Goal: Task Accomplishment & Management: Manage account settings

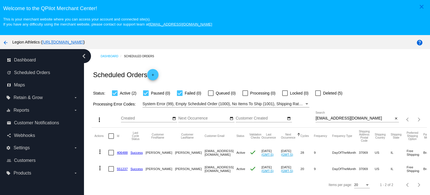
click at [349, 121] on input "keanetnt@yahoo.com" at bounding box center [355, 118] width 78 height 4
paste input "dennismyers3@gmail"
type input "dennismyers3@gmail.com"
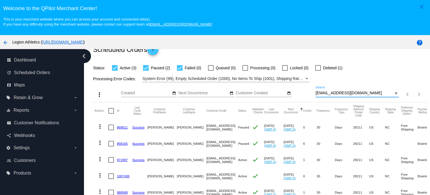
scroll to position [29, 0]
click at [117, 66] on div at bounding box center [115, 68] width 6 height 6
click at [115, 71] on input "Active (3)" at bounding box center [115, 71] width 0 height 0
checkbox input "false"
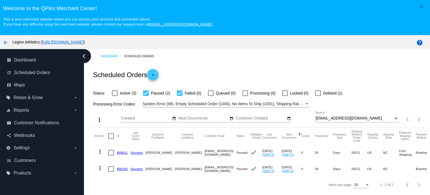
scroll to position [0, 0]
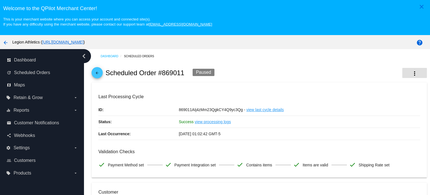
click at [412, 74] on mat-icon "more_vert" at bounding box center [415, 73] width 7 height 7
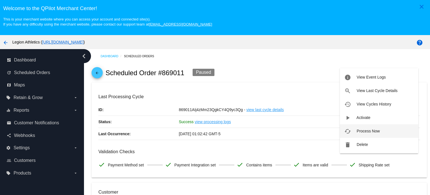
click at [373, 131] on span "Process Now" at bounding box center [368, 131] width 23 height 4
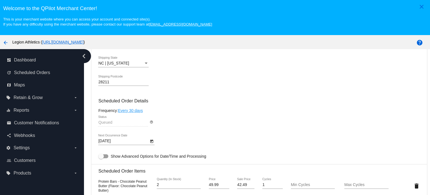
scroll to position [336, 0]
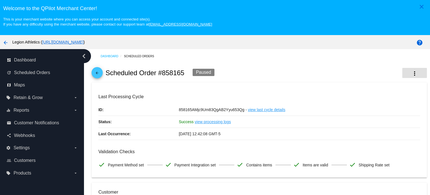
click at [412, 73] on mat-icon "more_vert" at bounding box center [415, 73] width 7 height 7
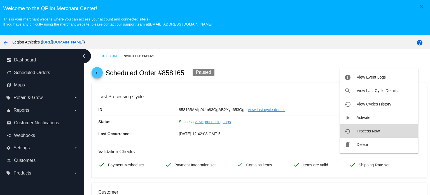
click at [378, 129] on span "Process Now" at bounding box center [368, 131] width 23 height 4
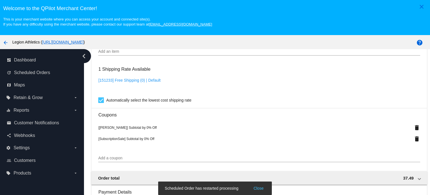
scroll to position [448, 0]
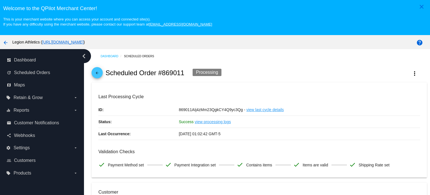
click at [211, 122] on link "view processing logs" at bounding box center [213, 122] width 36 height 12
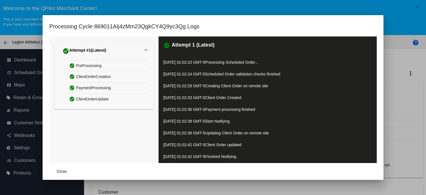
click at [404, 80] on div at bounding box center [213, 97] width 426 height 195
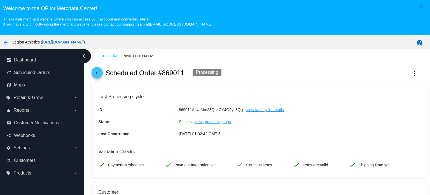
click at [98, 73] on mat-icon "arrow_back" at bounding box center [97, 74] width 7 height 7
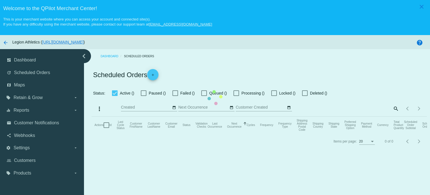
checkbox input "false"
checkbox input "true"
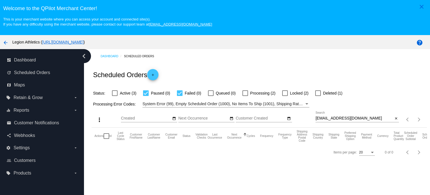
click at [246, 94] on div at bounding box center [246, 93] width 6 height 6
click at [245, 96] on input "Processing (2)" at bounding box center [245, 96] width 0 height 0
checkbox input "true"
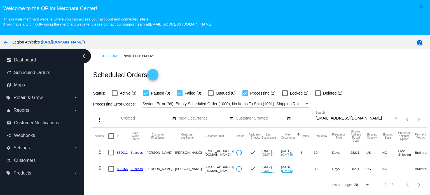
click at [122, 151] on link "869011" at bounding box center [122, 152] width 11 height 4
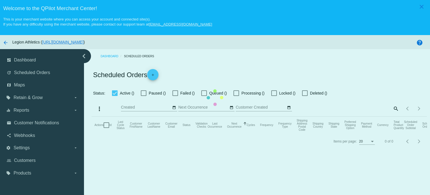
checkbox input "false"
checkbox input "true"
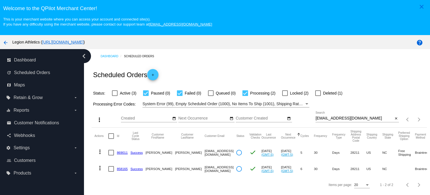
click at [287, 92] on div at bounding box center [285, 93] width 6 height 6
click at [285, 96] on input "Locked (2)" at bounding box center [285, 96] width 0 height 0
click at [286, 94] on div at bounding box center [285, 93] width 6 height 6
click at [285, 96] on input "Locked (2)" at bounding box center [285, 96] width 0 height 0
checkbox input "false"
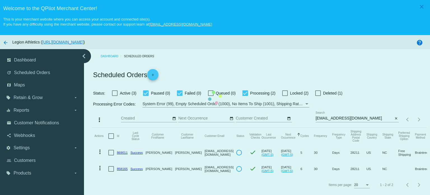
drag, startPoint x: 325, startPoint y: 178, endPoint x: 350, endPoint y: 178, distance: 24.7
click at [350, 177] on mat-table "Actions Id Last Cycle Status Customer FirstName Customer LastName Customer Emai…" at bounding box center [259, 152] width 335 height 49
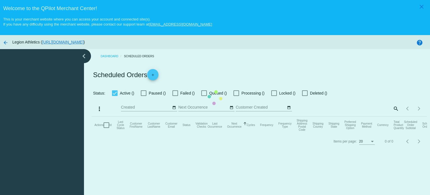
checkbox input "false"
checkbox input "true"
checkbox input "false"
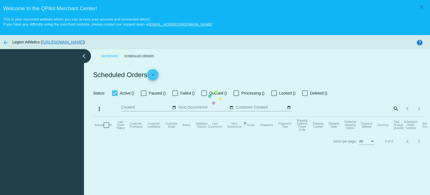
checkbox input "true"
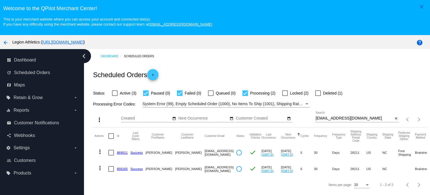
click at [288, 47] on div "arrow_back Legion Athletics ( https://legionathletics.com )" at bounding box center [179, 41] width 359 height 11
